Goal: Check status: Check status

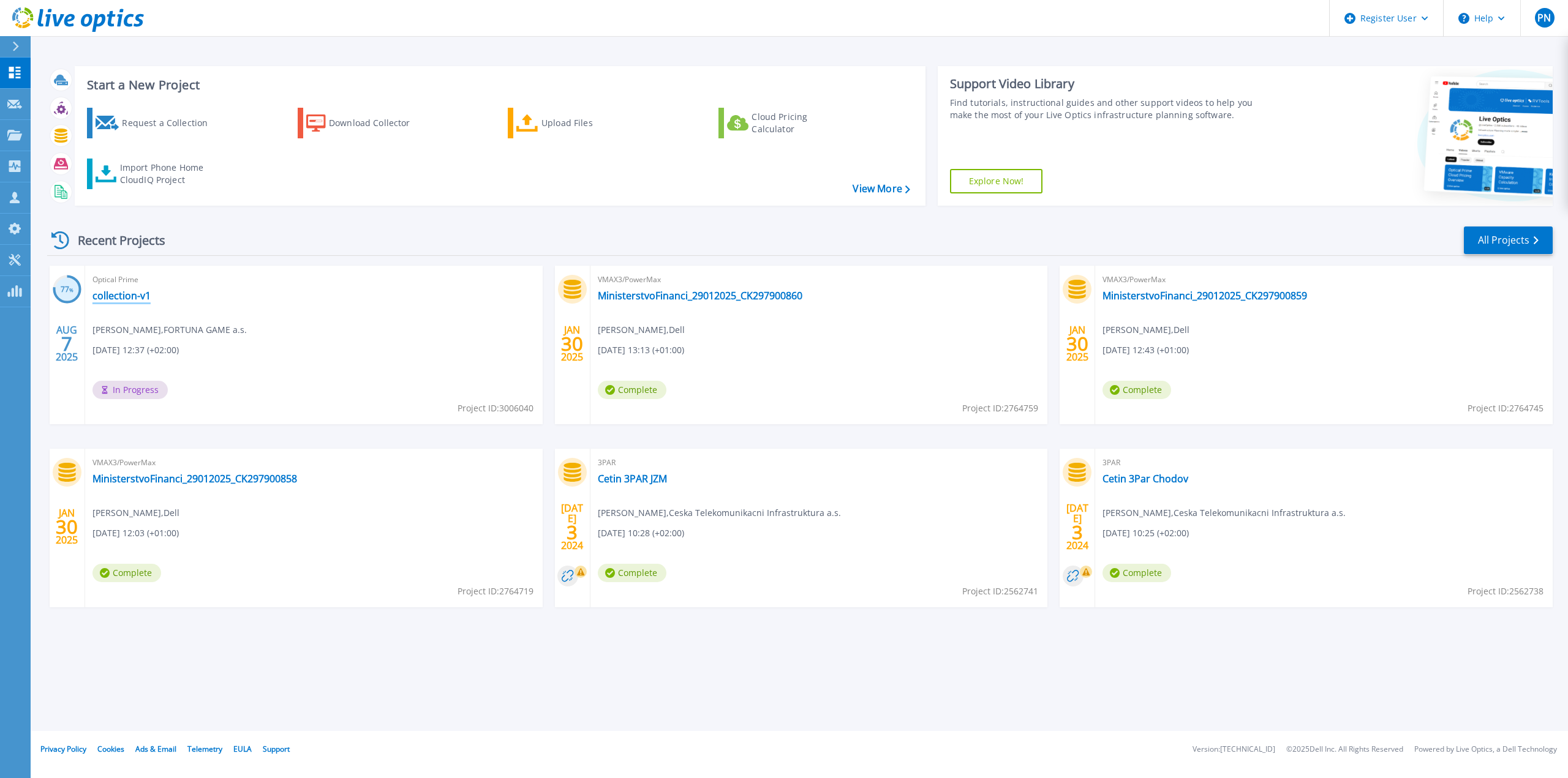
click at [112, 298] on link "collection-v1" at bounding box center [122, 295] width 58 height 13
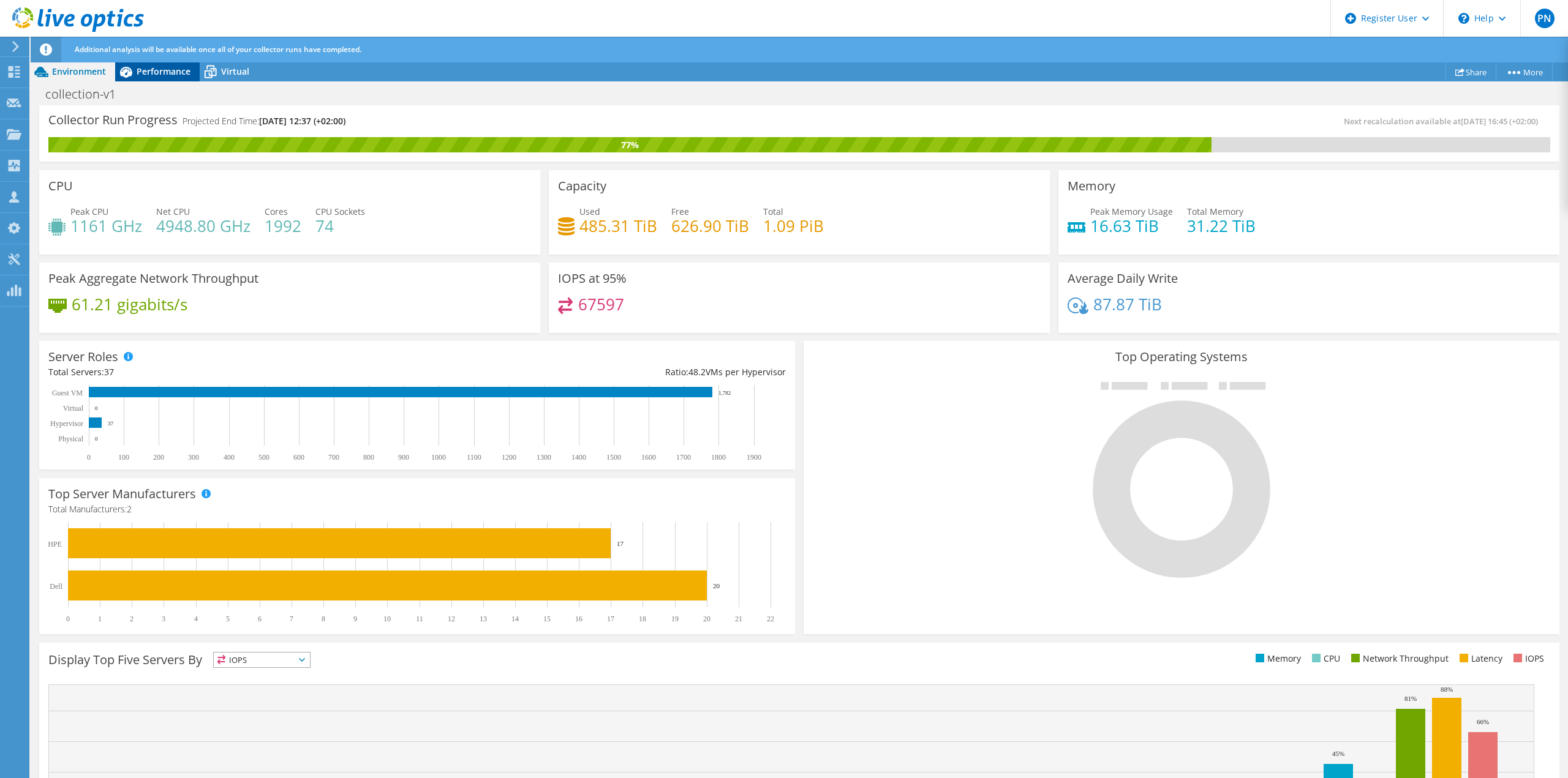
click at [171, 70] on span "Performance" at bounding box center [164, 71] width 54 height 12
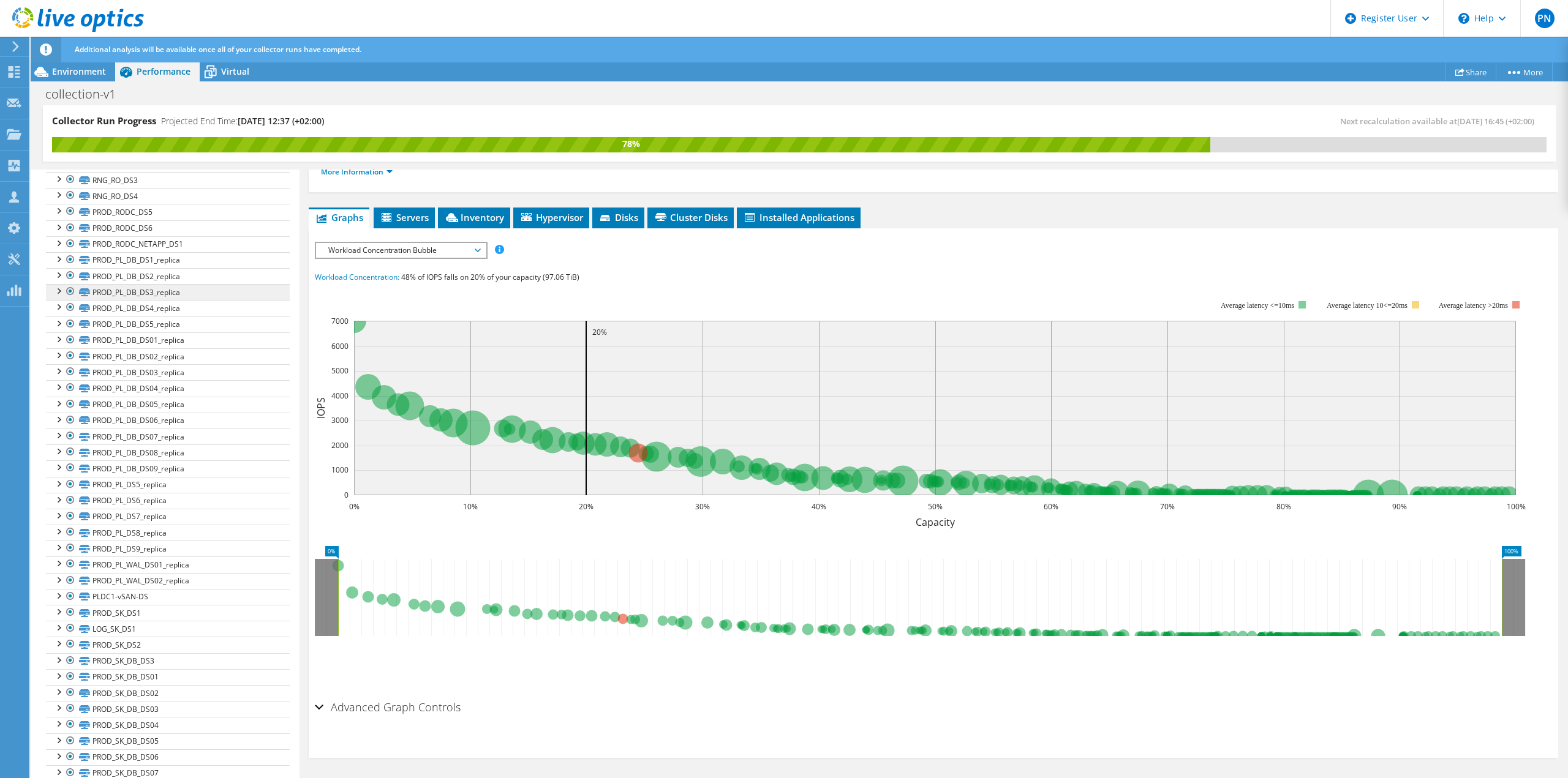
scroll to position [1717, 0]
click at [475, 229] on div "IOPS Disk Throughput IO Size Latency Queue Depth CPU Percentage Memory Page Fau…" at bounding box center [933, 462] width 1237 height 467
click at [477, 219] on span "Inventory" at bounding box center [474, 217] width 60 height 13
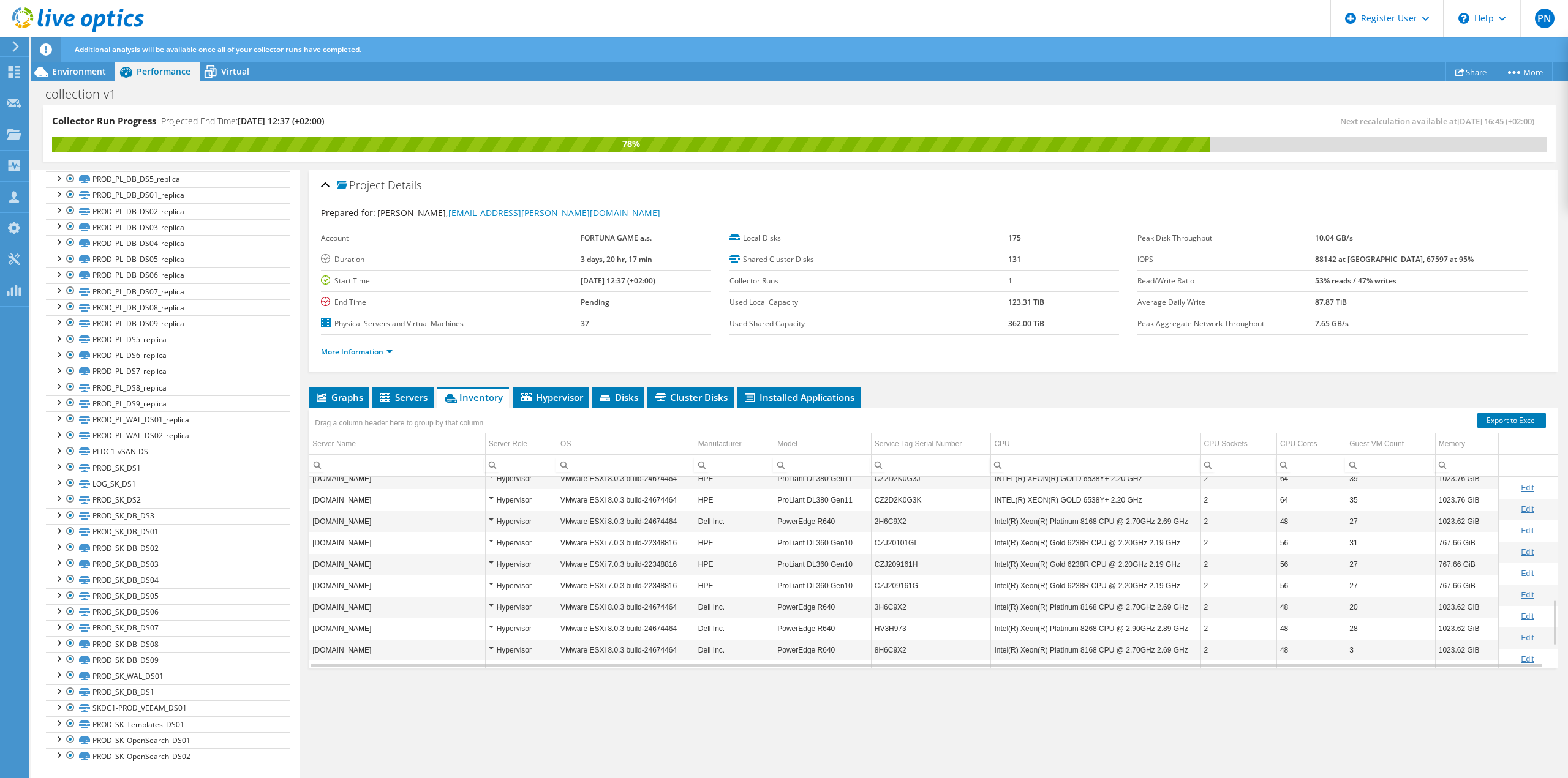
scroll to position [607, 0]
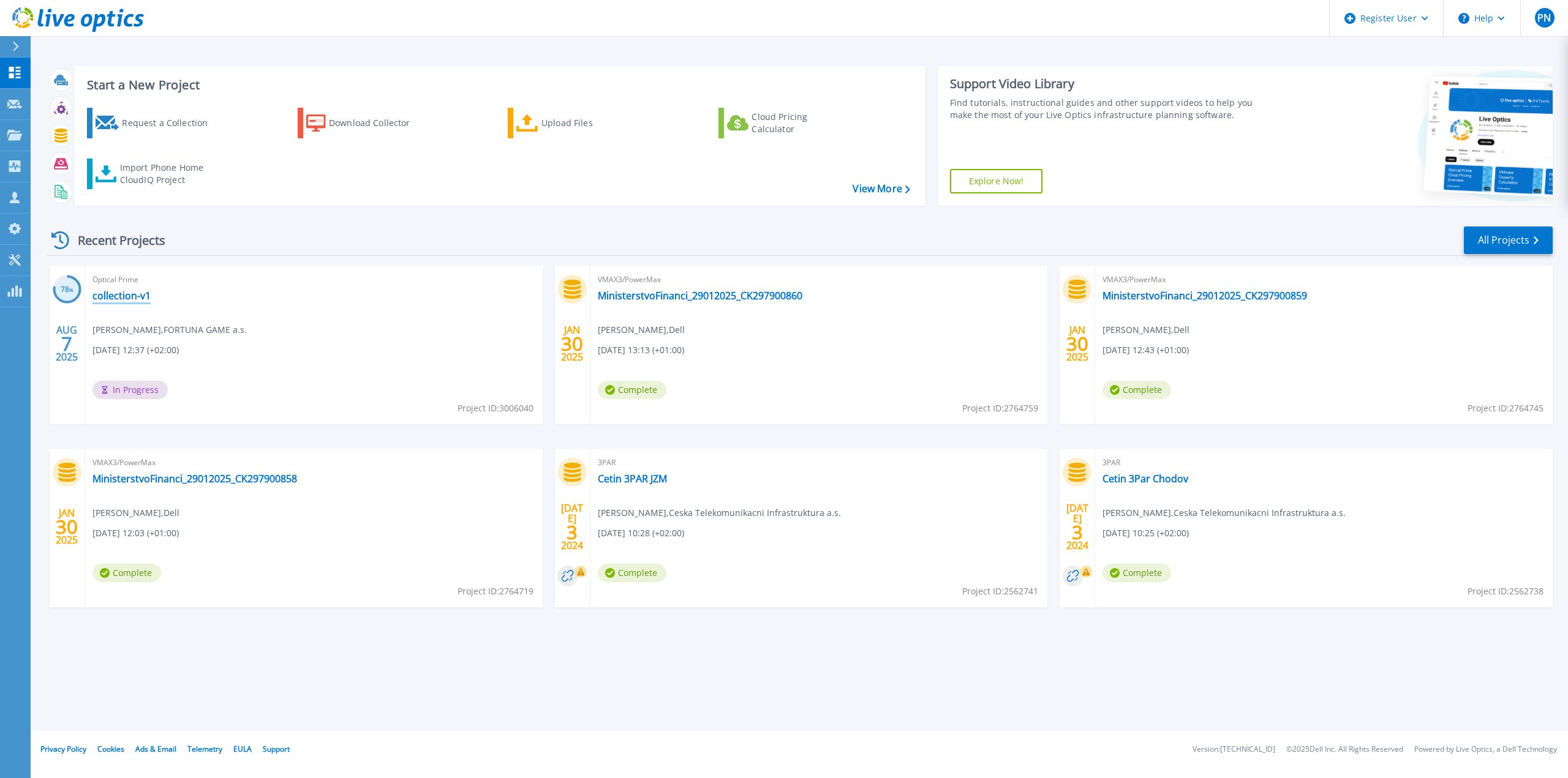
click at [117, 297] on link "collection-v1" at bounding box center [122, 295] width 58 height 13
